Goal: Check status: Check status

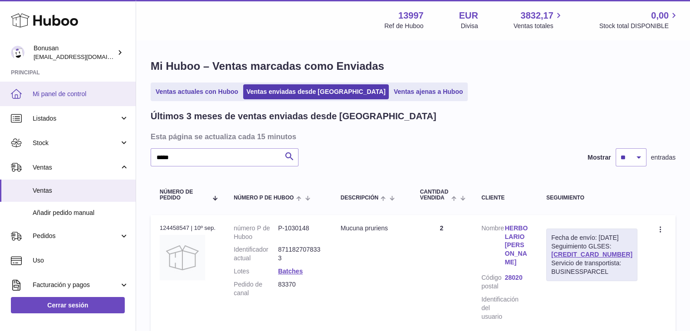
click at [53, 91] on span "Mi panel de control" at bounding box center [81, 94] width 96 height 9
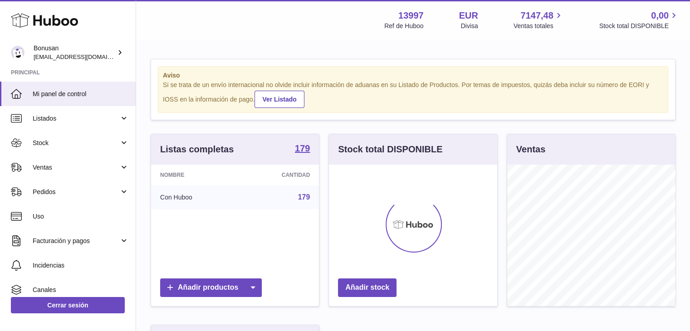
scroll to position [142, 168]
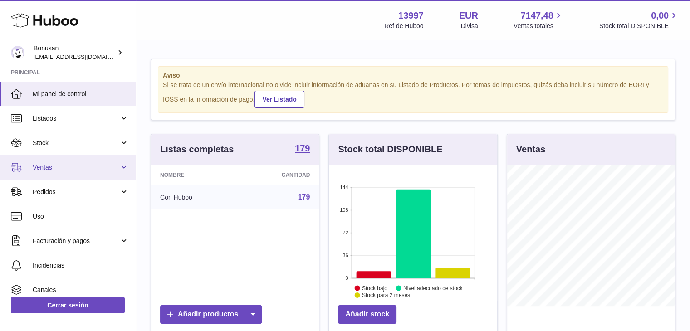
click at [51, 165] on span "Ventas" at bounding box center [76, 167] width 87 height 9
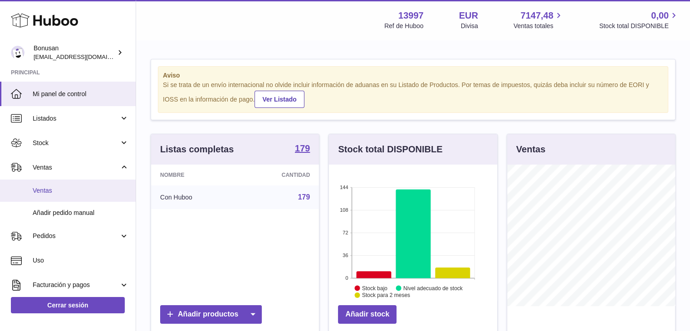
click at [51, 191] on span "Ventas" at bounding box center [81, 190] width 96 height 9
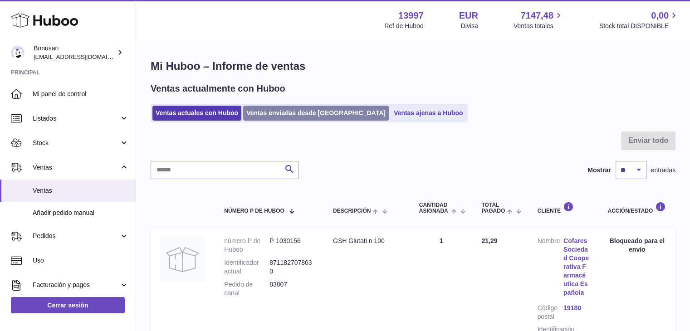
click at [302, 113] on link "Ventas enviadas desde Huboo" at bounding box center [316, 113] width 146 height 15
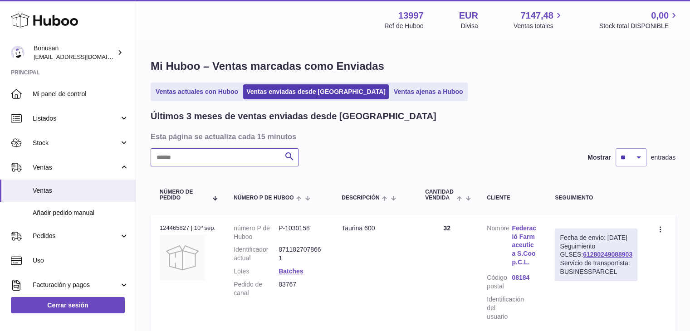
click at [198, 156] on input "text" at bounding box center [225, 157] width 148 height 18
type input "*****"
